Goal: Task Accomplishment & Management: Manage account settings

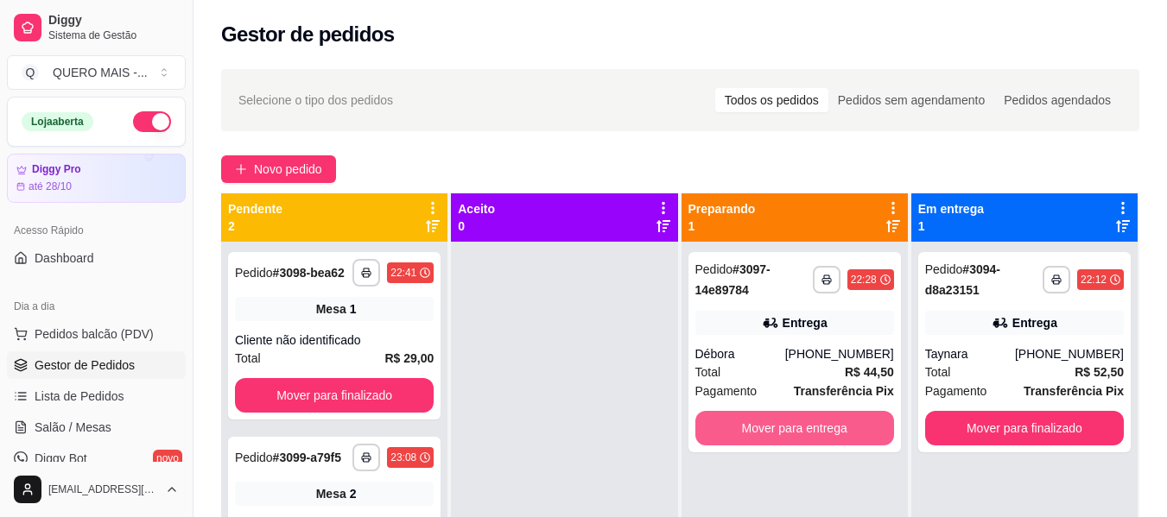
click at [739, 430] on button "Mover para entrega" at bounding box center [794, 428] width 199 height 35
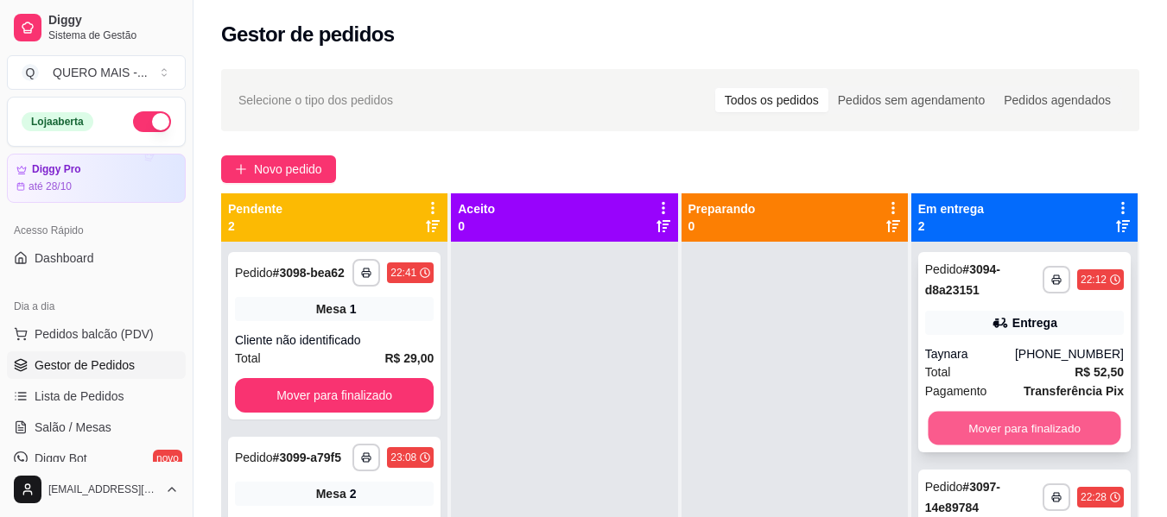
click at [971, 438] on button "Mover para finalizado" at bounding box center [1023, 429] width 193 height 34
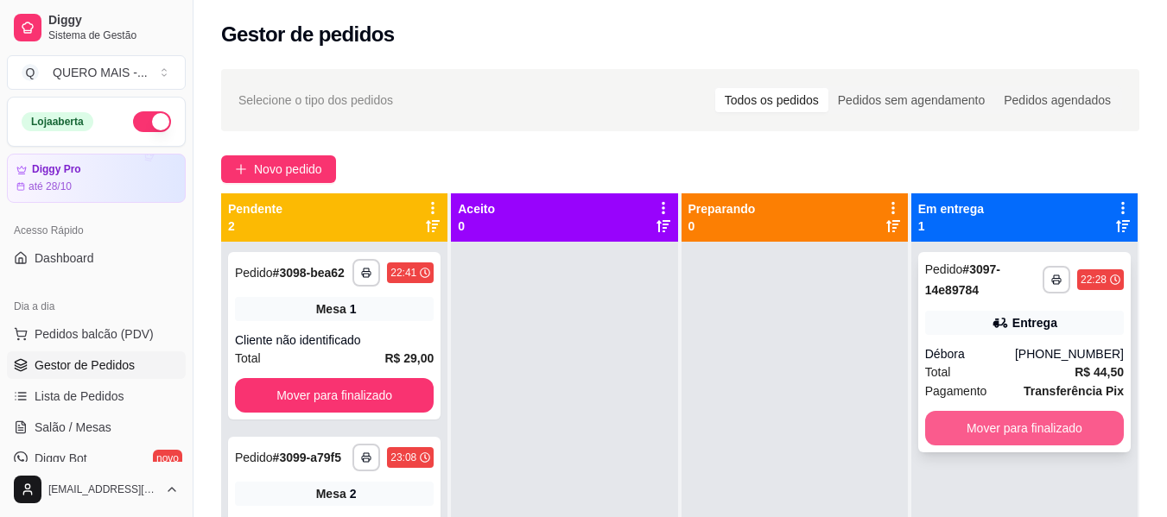
click at [971, 432] on button "Mover para finalizado" at bounding box center [1024, 428] width 199 height 35
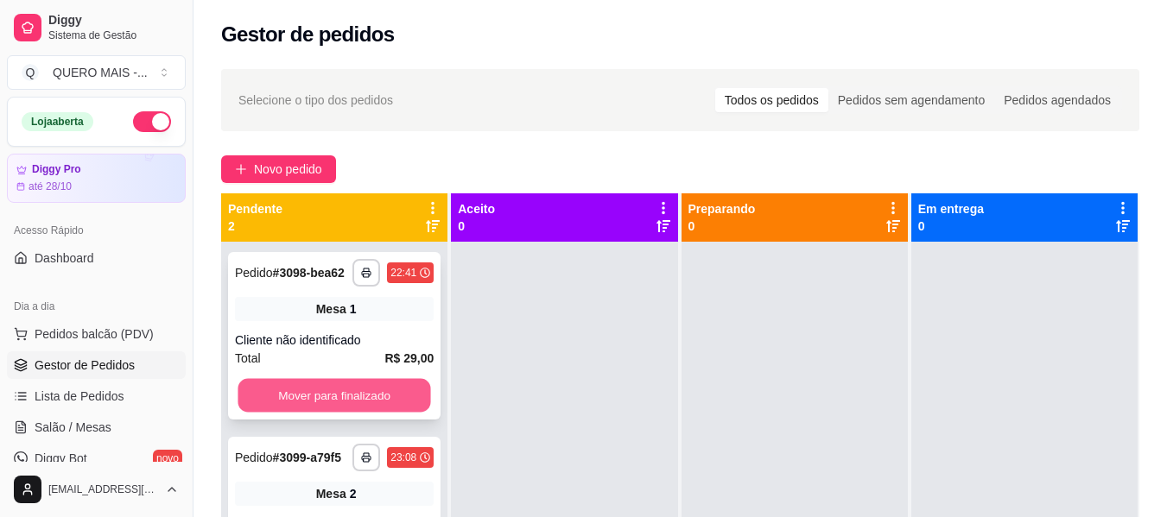
click at [383, 383] on button "Mover para finalizado" at bounding box center [333, 396] width 193 height 34
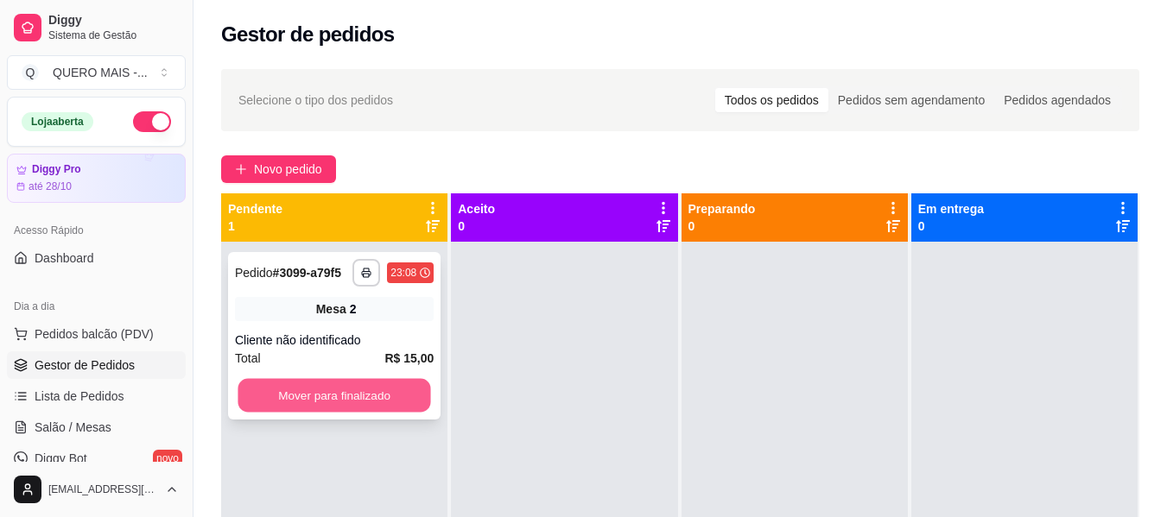
click at [386, 396] on button "Mover para finalizado" at bounding box center [333, 396] width 193 height 34
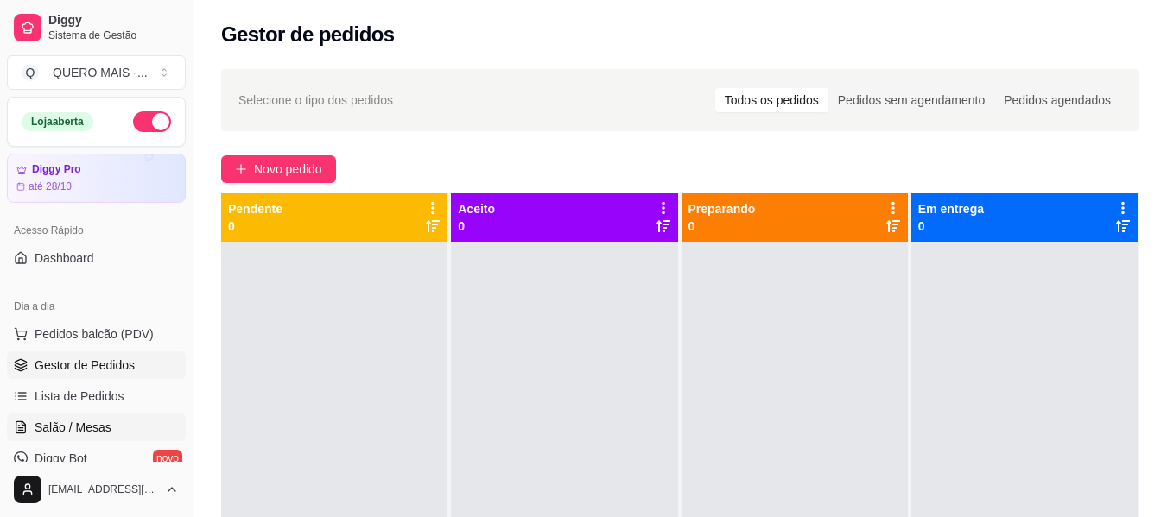
click at [56, 419] on span "Salão / Mesas" at bounding box center [73, 427] width 77 height 17
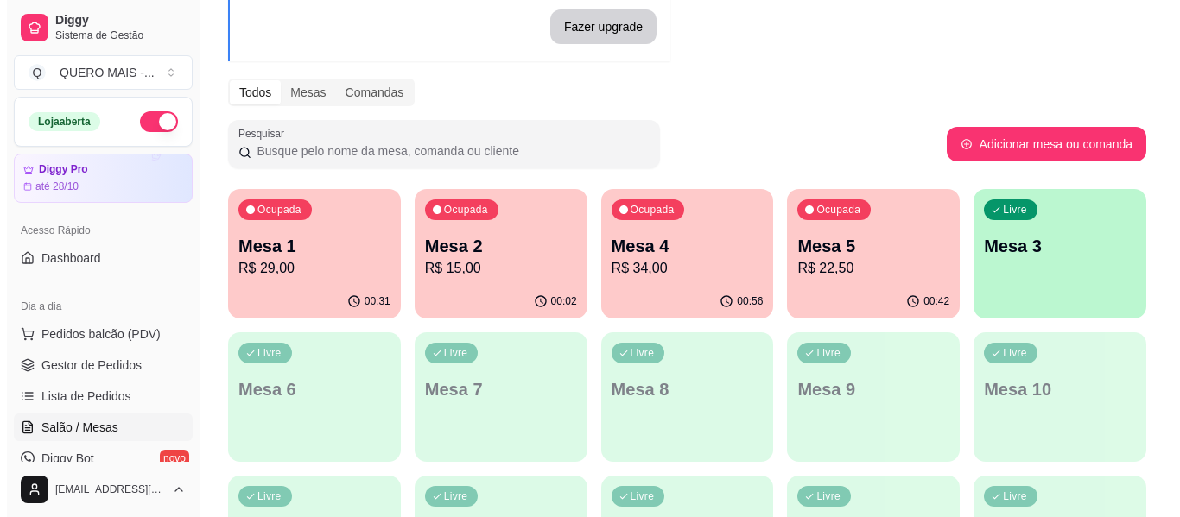
scroll to position [259, 0]
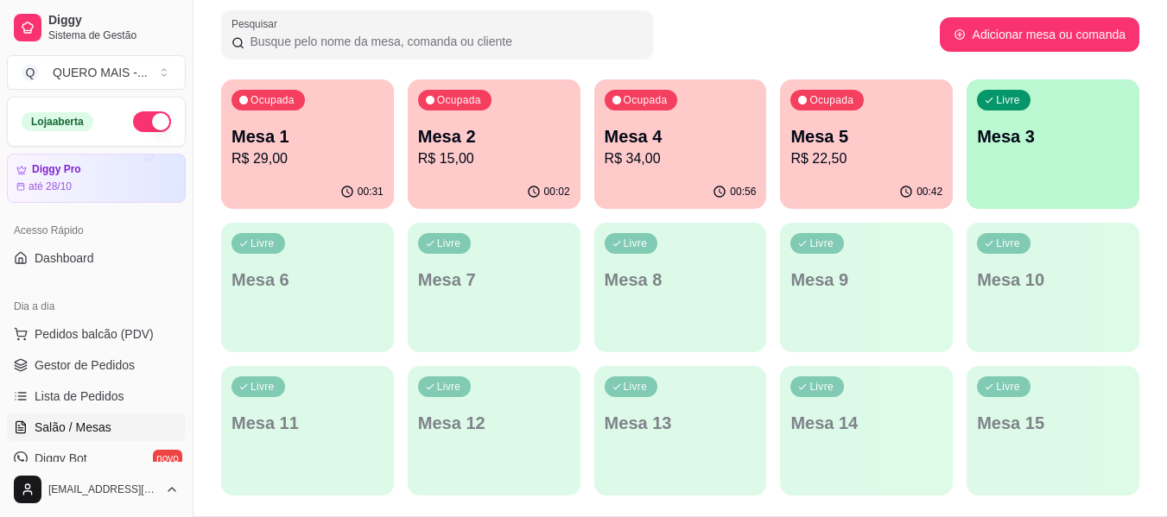
click at [149, 125] on button "button" at bounding box center [152, 121] width 38 height 21
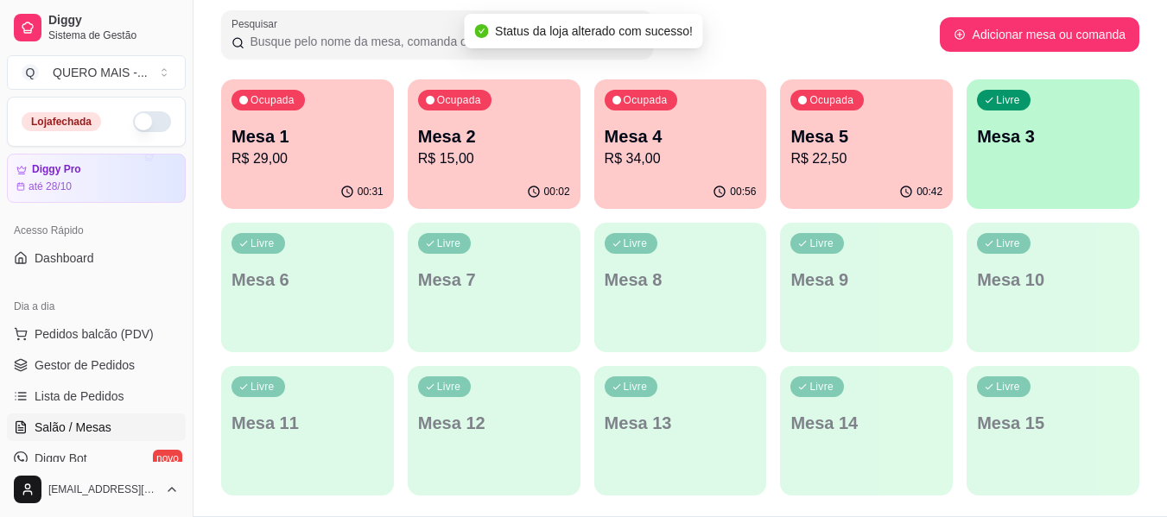
click at [294, 179] on div "00:31" at bounding box center [307, 192] width 173 height 34
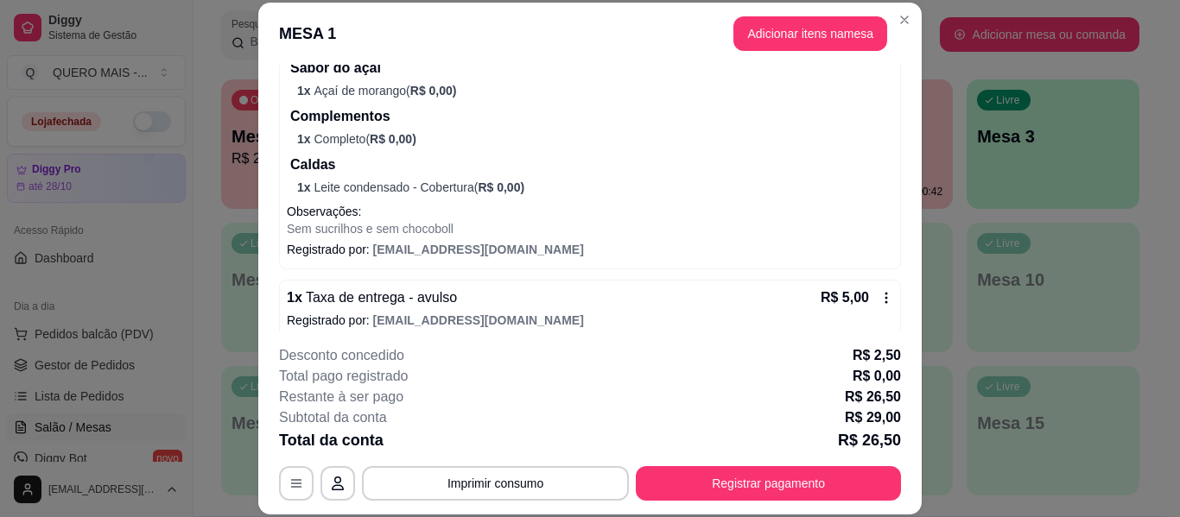
scroll to position [535, 0]
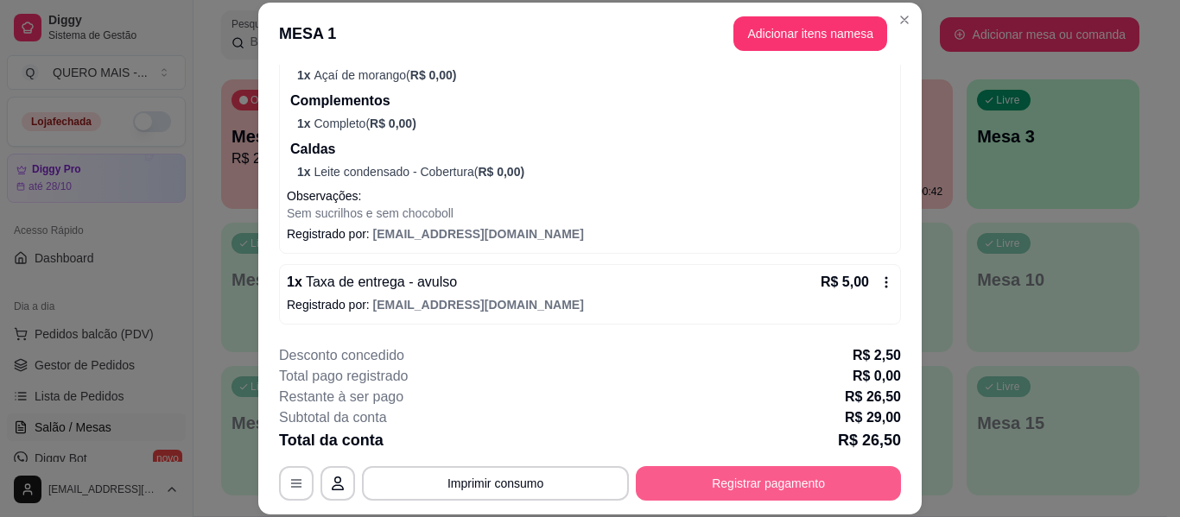
click at [687, 481] on button "Registrar pagamento" at bounding box center [768, 483] width 265 height 35
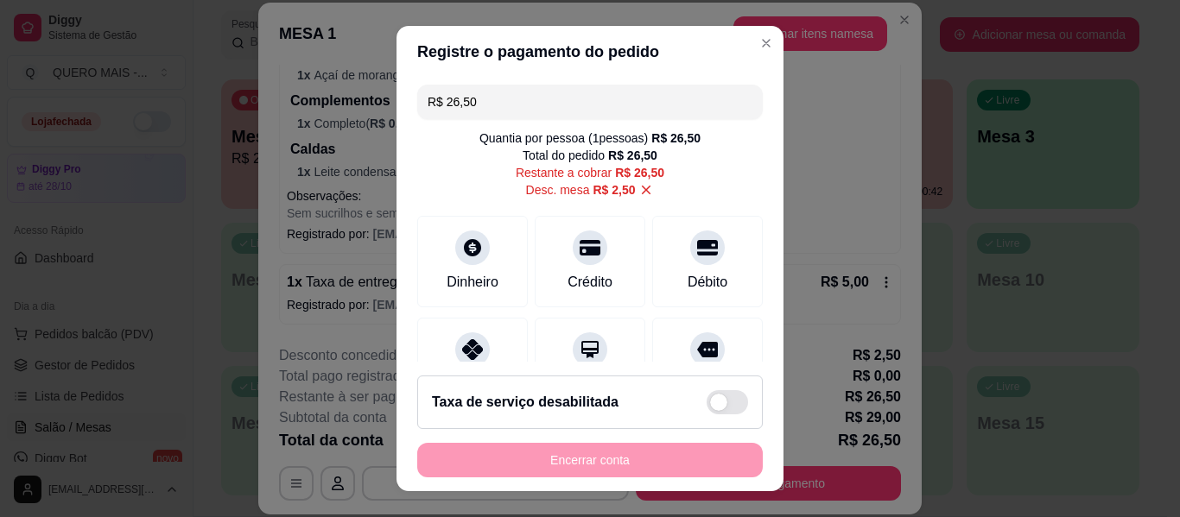
click at [469, 363] on footer "Taxa de serviço desabilitada Encerrar conta" at bounding box center [589, 427] width 387 height 130
click at [461, 340] on icon at bounding box center [472, 344] width 22 height 22
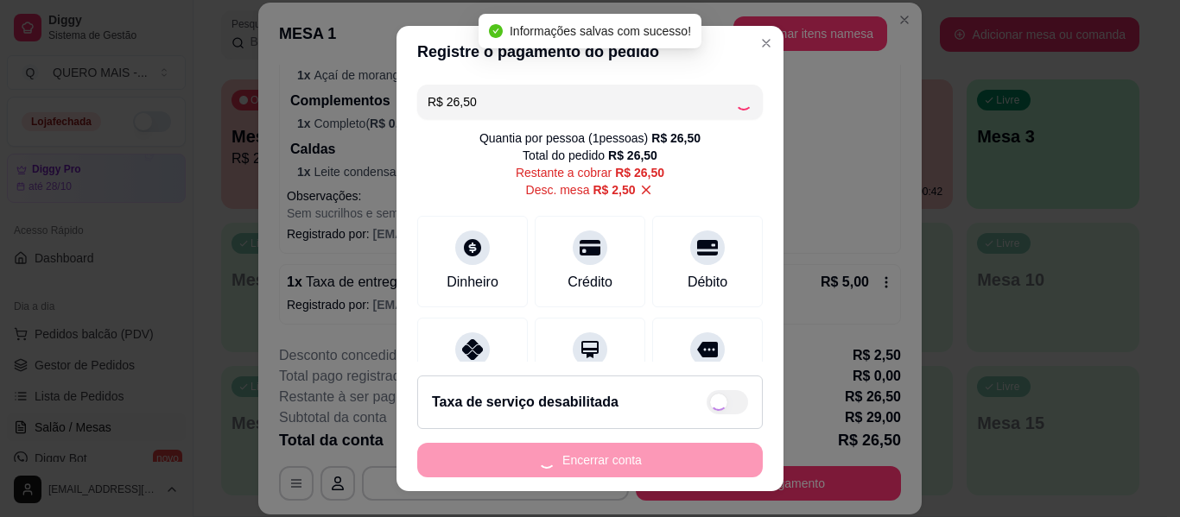
type input "R$ 0,00"
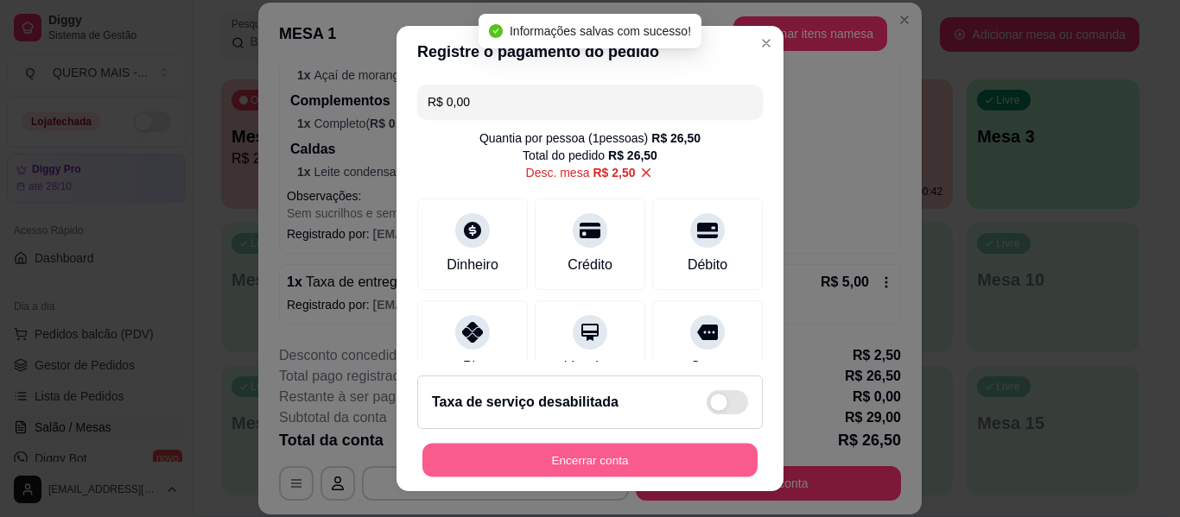
click at [579, 461] on button "Encerrar conta" at bounding box center [589, 461] width 335 height 34
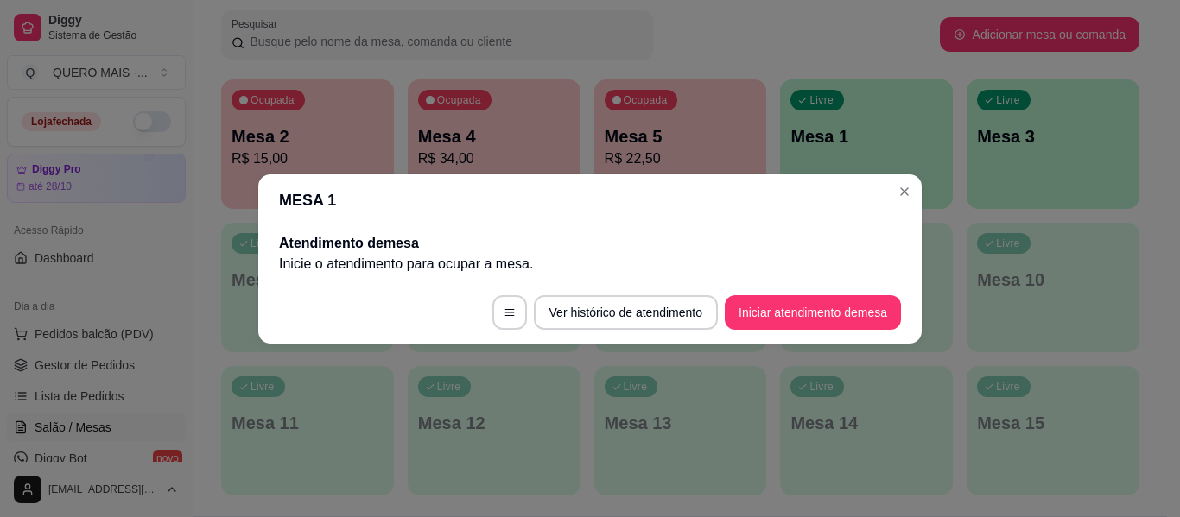
scroll to position [0, 0]
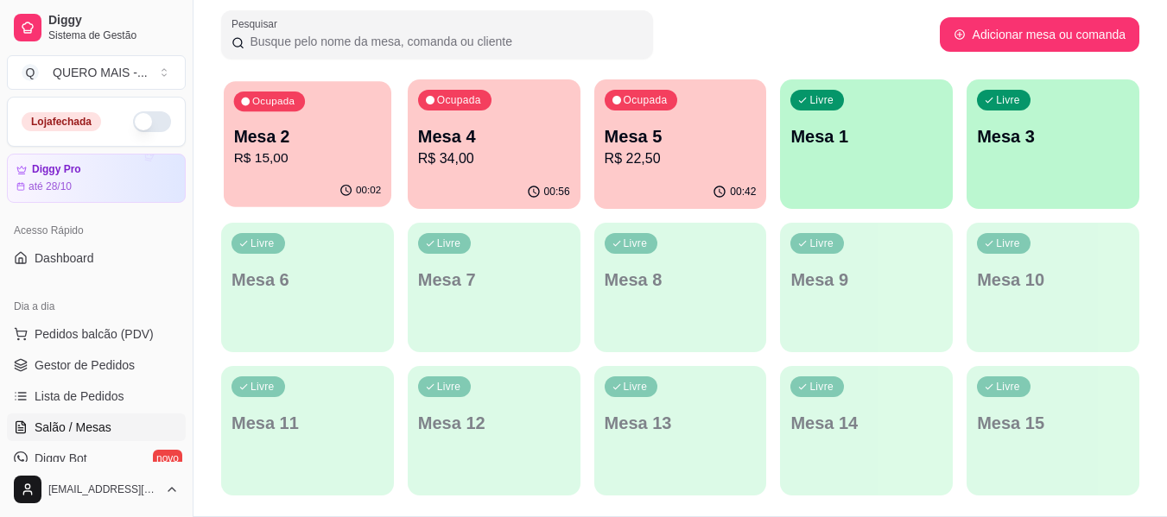
click at [286, 166] on p "R$ 15,00" at bounding box center [308, 159] width 148 height 20
click at [552, 179] on div "00:56" at bounding box center [494, 192] width 173 height 34
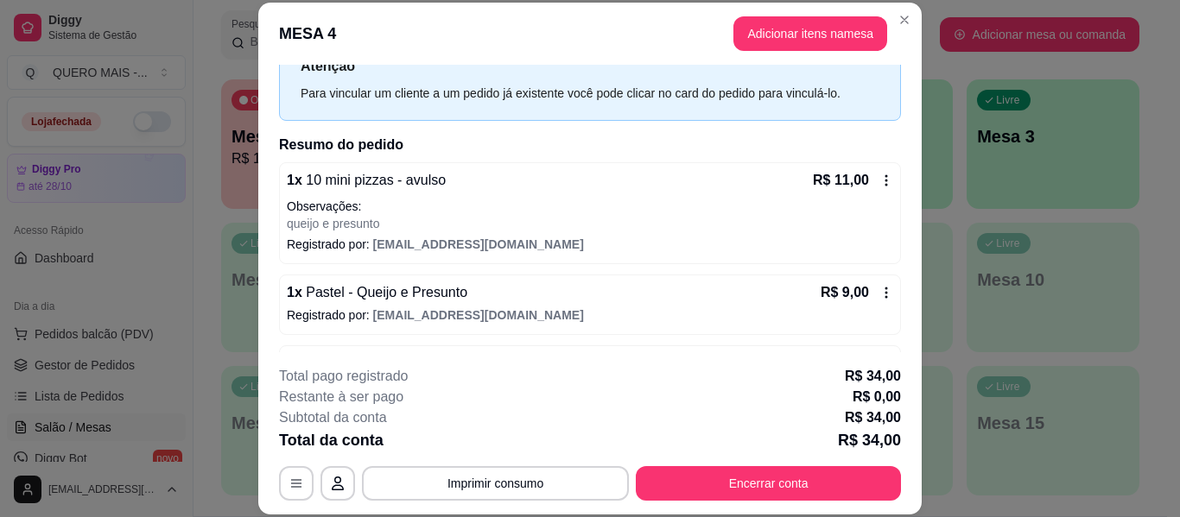
scroll to position [197, 0]
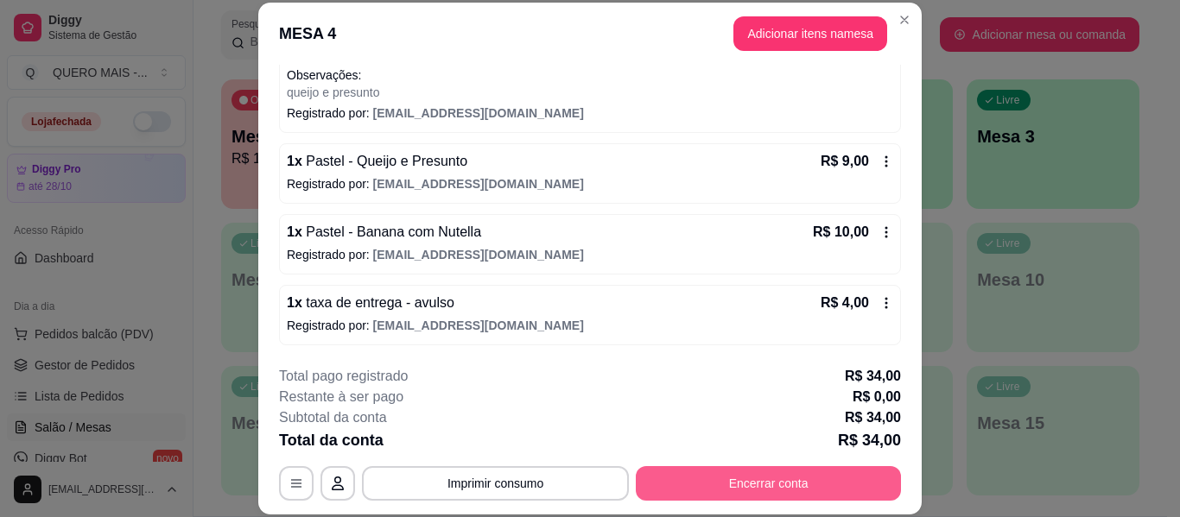
click at [754, 481] on button "Encerrar conta" at bounding box center [768, 483] width 265 height 35
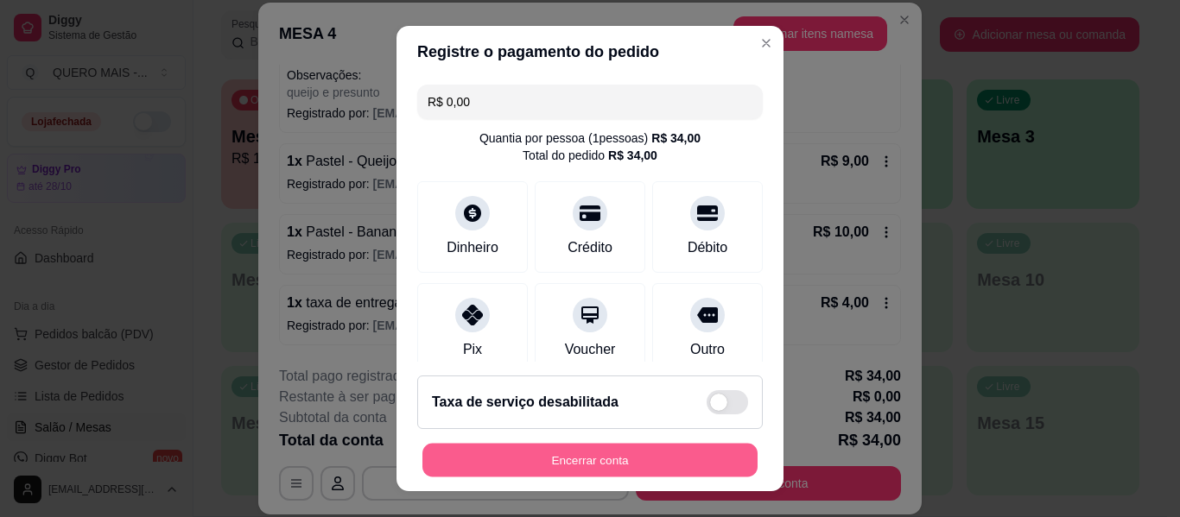
click at [663, 462] on button "Encerrar conta" at bounding box center [589, 461] width 335 height 34
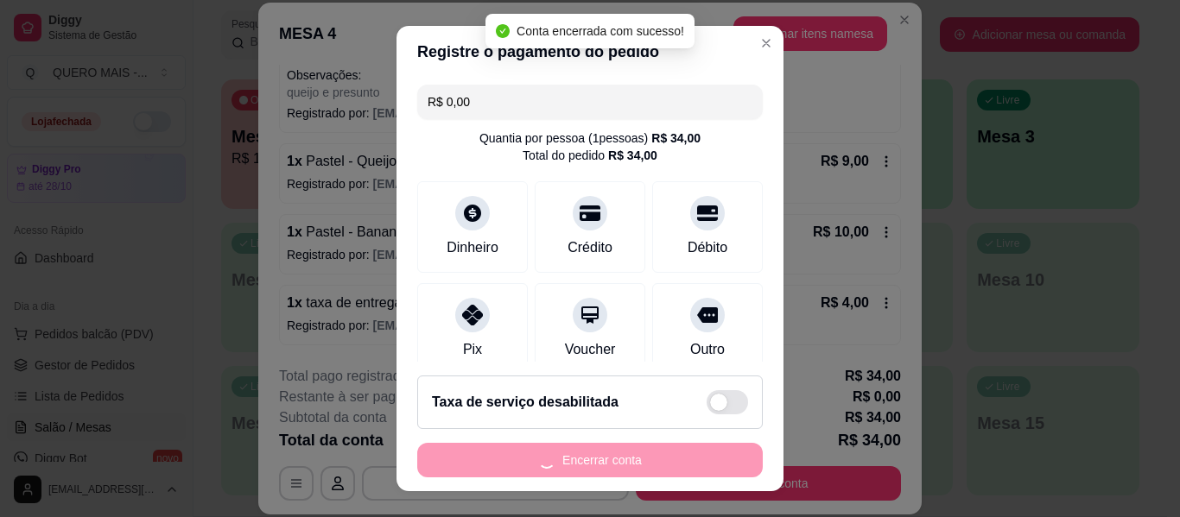
scroll to position [0, 0]
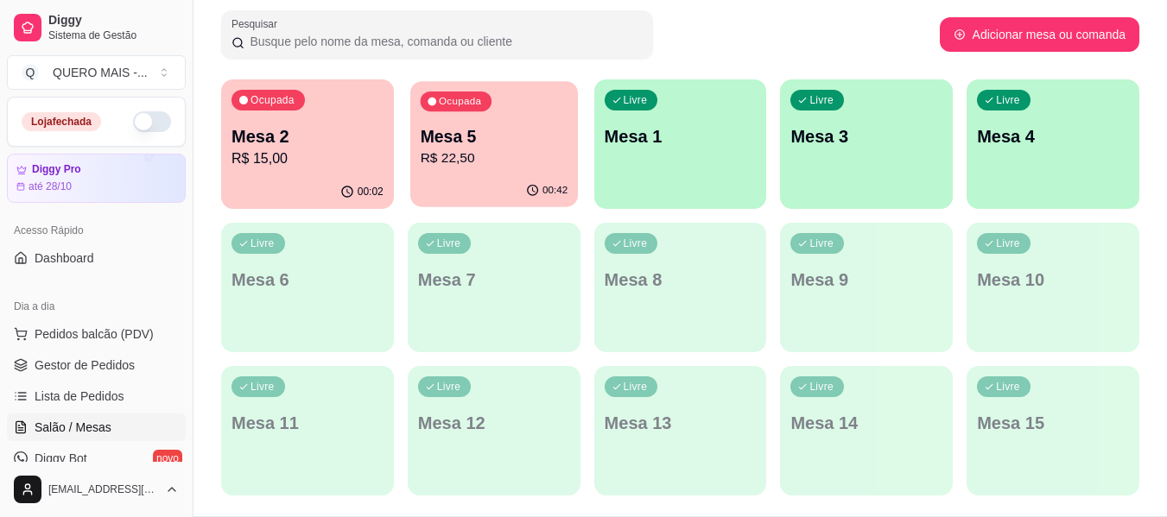
click at [482, 174] on div "Ocupada Mesa 5 R$ 22,50" at bounding box center [494, 127] width 168 height 93
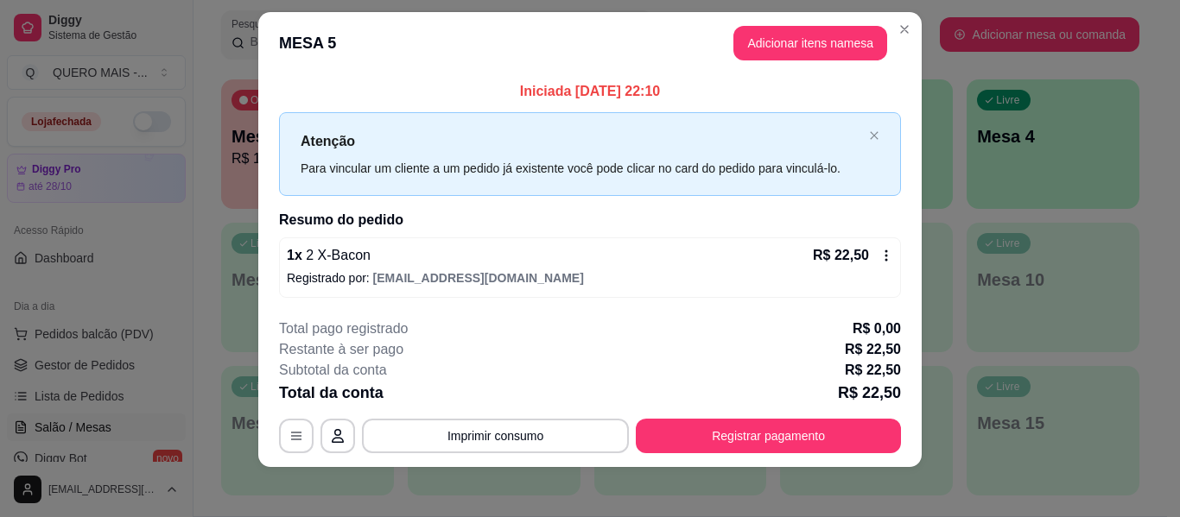
scroll to position [24, 0]
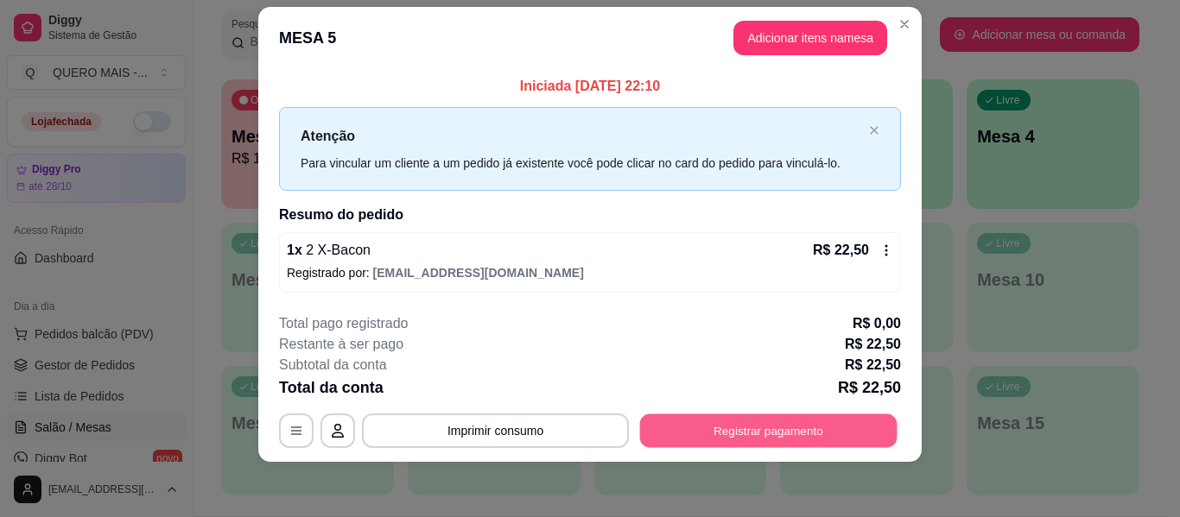
click at [745, 435] on button "Registrar pagamento" at bounding box center [768, 432] width 257 height 34
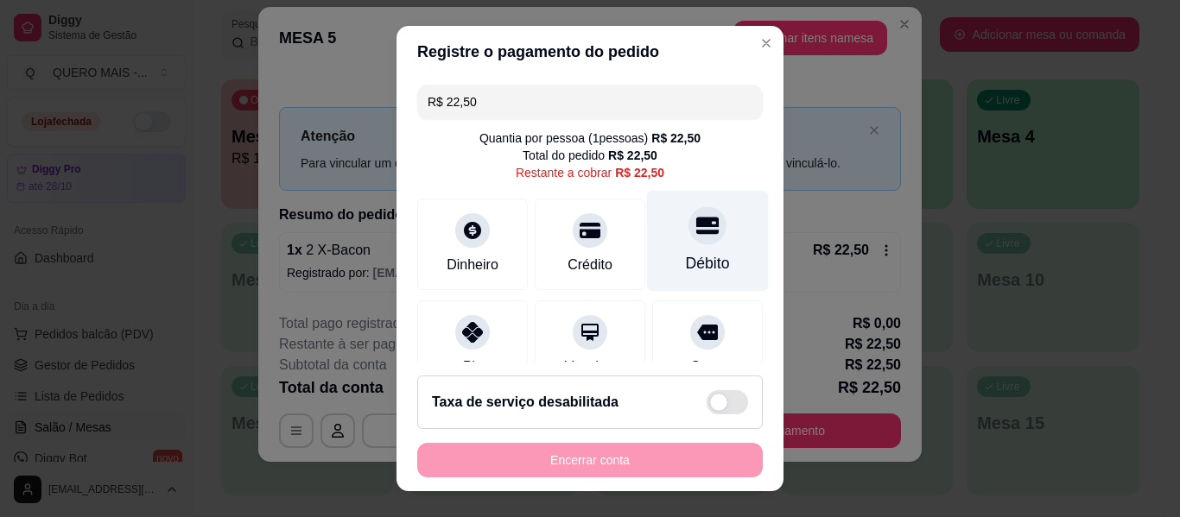
click at [696, 230] on icon at bounding box center [707, 225] width 22 height 22
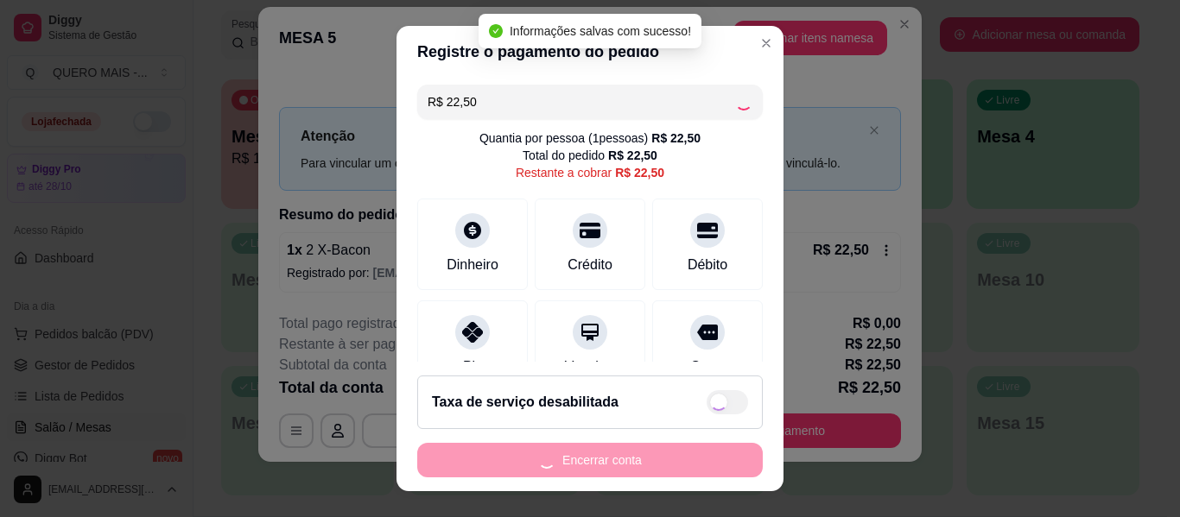
type input "R$ 0,00"
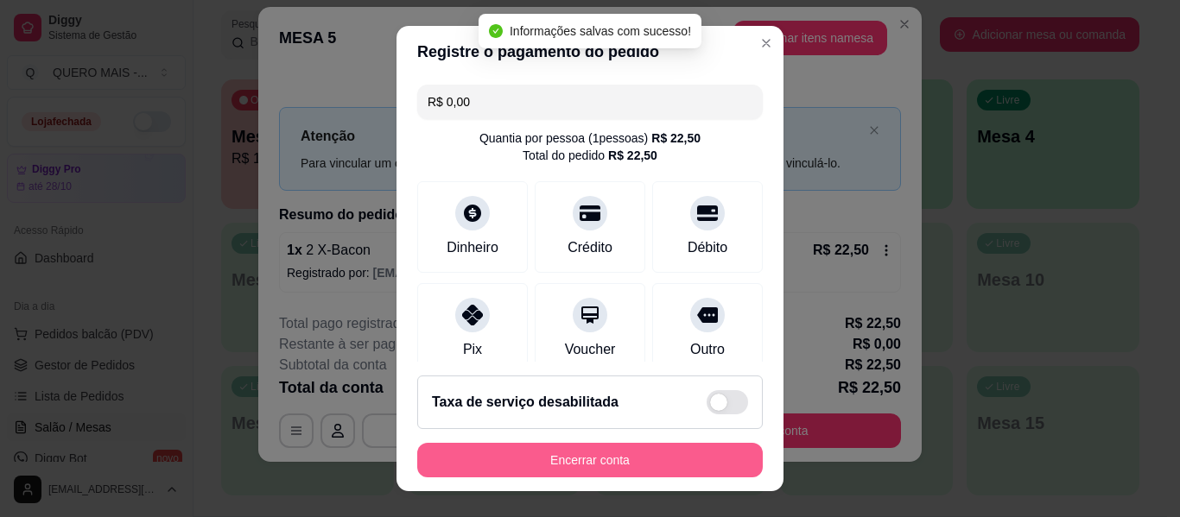
click at [558, 448] on button "Encerrar conta" at bounding box center [589, 460] width 345 height 35
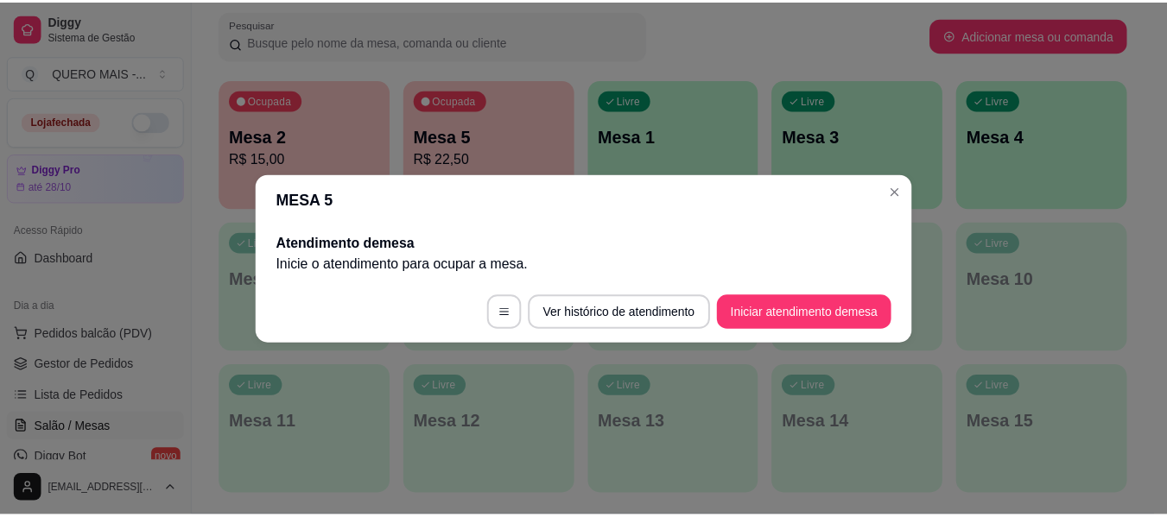
scroll to position [0, 0]
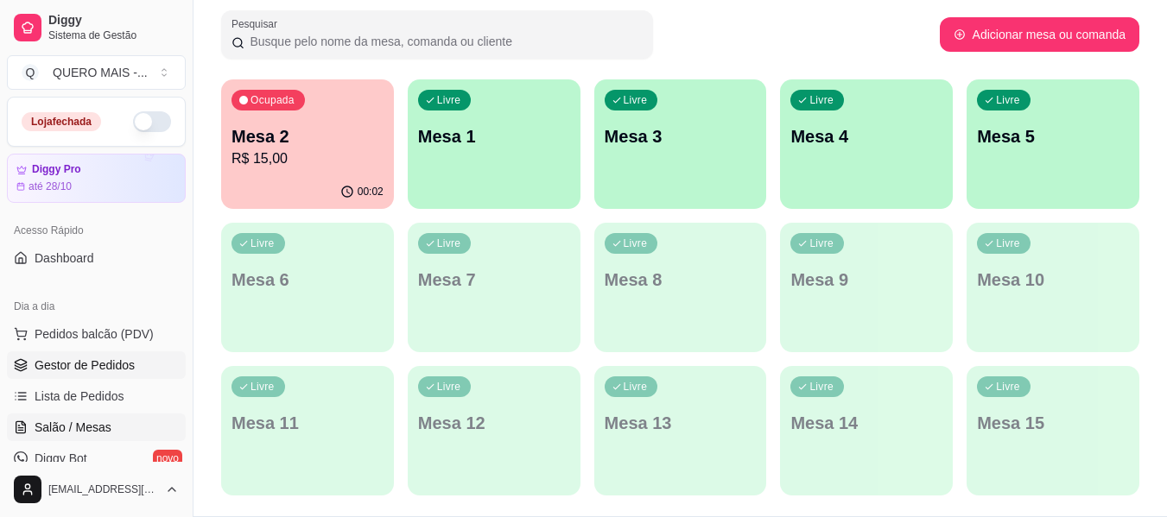
click at [119, 361] on span "Gestor de Pedidos" at bounding box center [85, 365] width 100 height 17
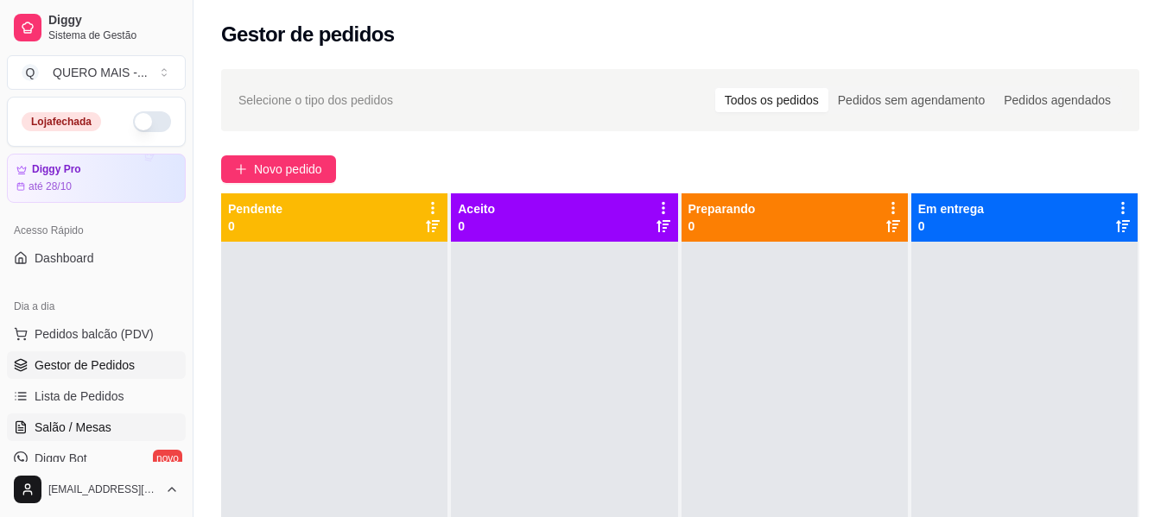
click at [98, 429] on span "Salão / Mesas" at bounding box center [73, 427] width 77 height 17
